Goal: Task Accomplishment & Management: Manage account settings

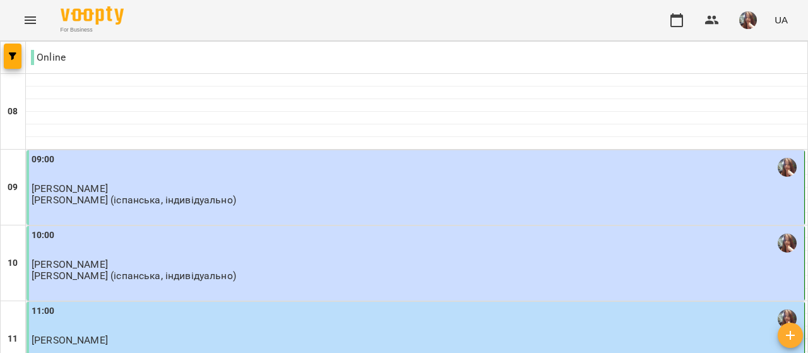
scroll to position [632, 0]
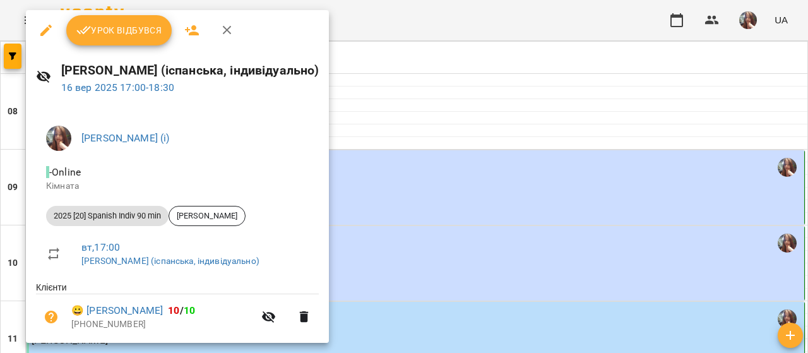
click at [117, 32] on span "Урок відбувся" at bounding box center [119, 30] width 86 height 15
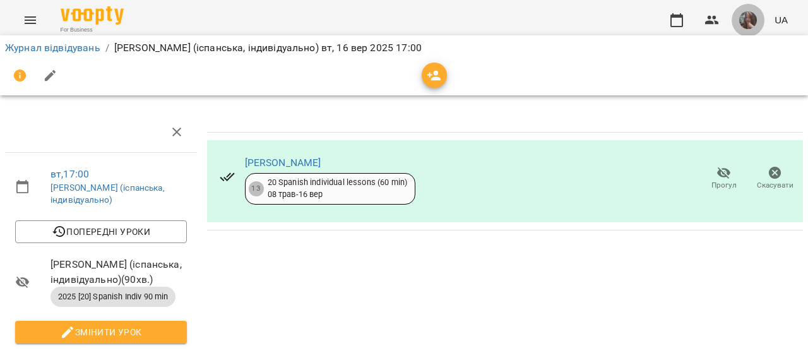
click at [742, 27] on span "button" at bounding box center [749, 20] width 18 height 18
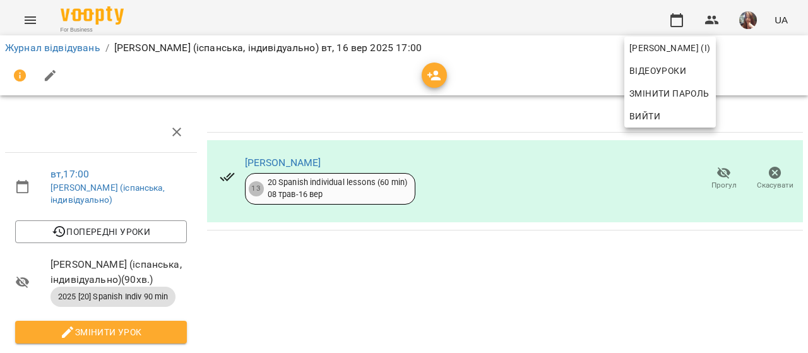
click at [748, 20] on div at bounding box center [404, 176] width 808 height 353
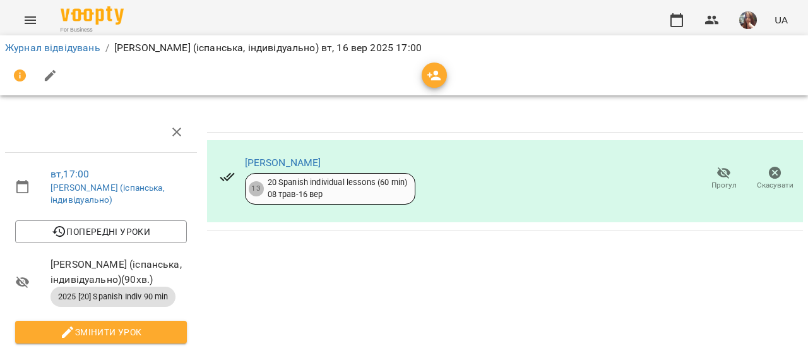
click at [748, 20] on img "button" at bounding box center [749, 20] width 18 height 18
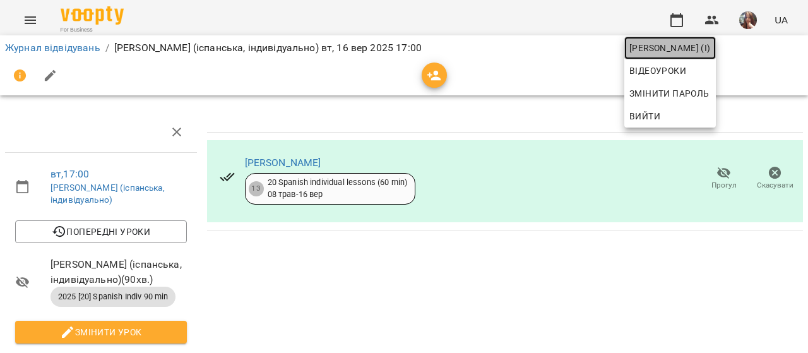
click at [711, 45] on span "[PERSON_NAME] (і)" at bounding box center [670, 47] width 81 height 15
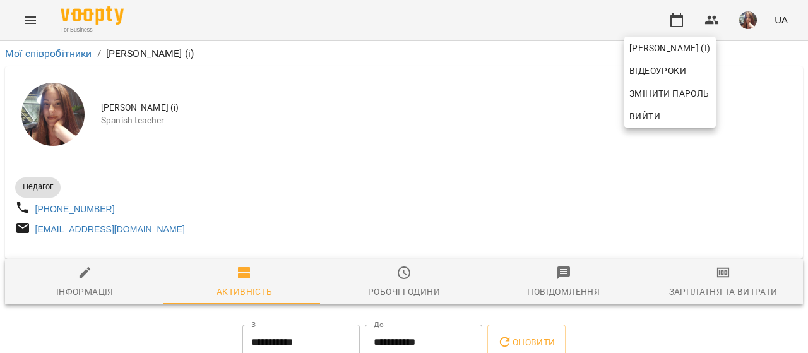
click at [452, 135] on div at bounding box center [404, 176] width 808 height 353
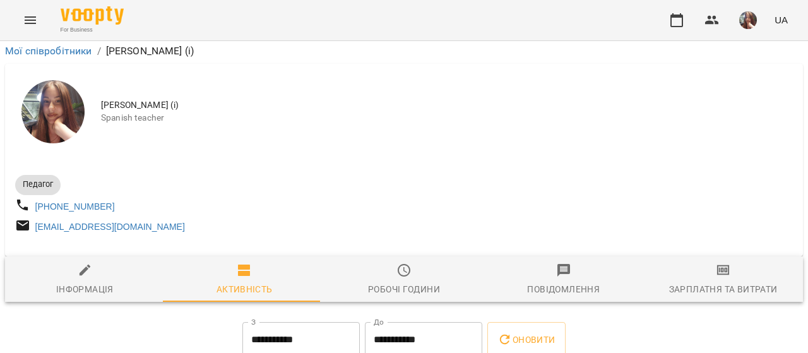
scroll to position [3999, 0]
click at [681, 20] on icon "button" at bounding box center [676, 20] width 15 height 15
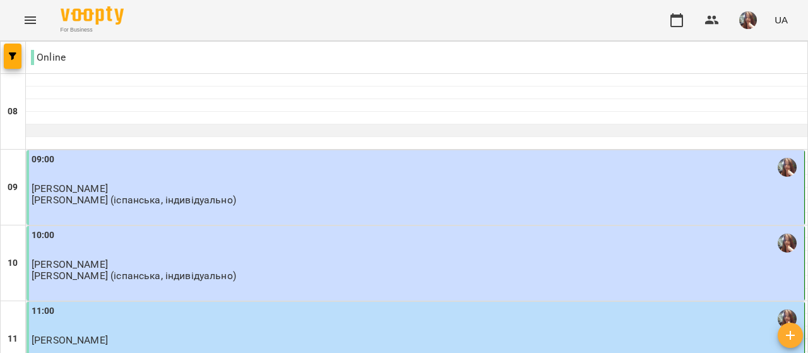
scroll to position [695, 0]
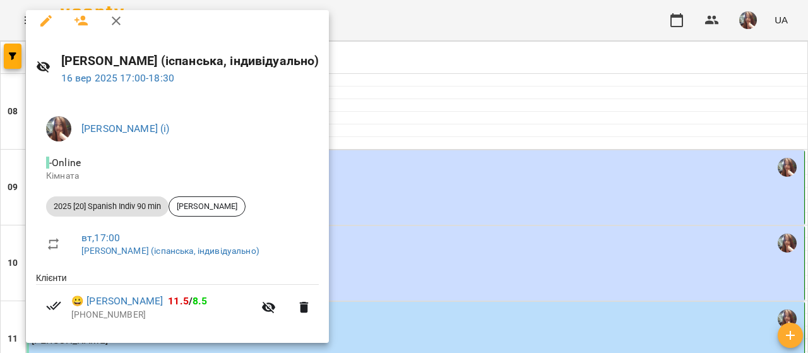
scroll to position [18, 0]
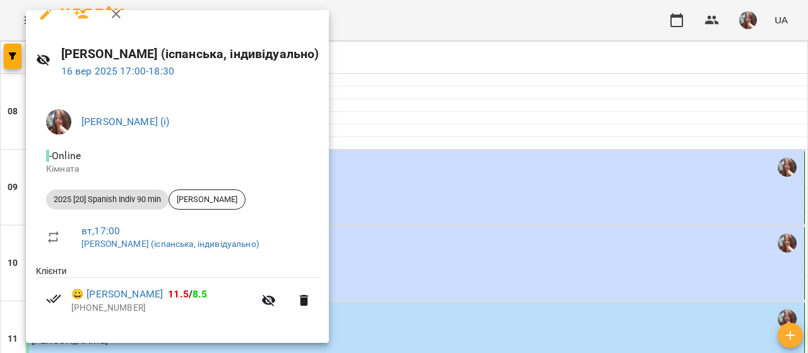
click at [412, 129] on div at bounding box center [404, 176] width 808 height 353
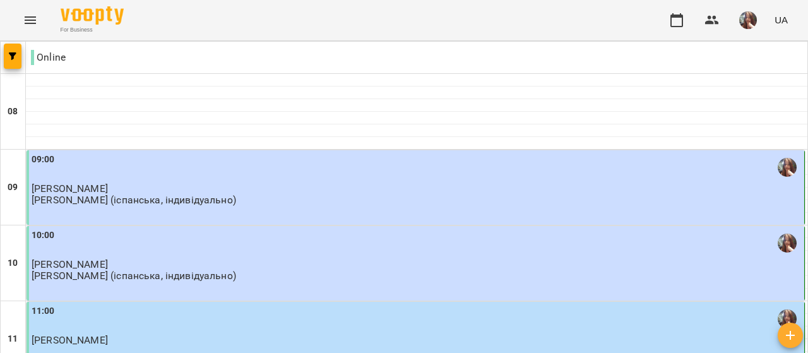
scroll to position [821, 0]
